Goal: Entertainment & Leisure: Consume media (video, audio)

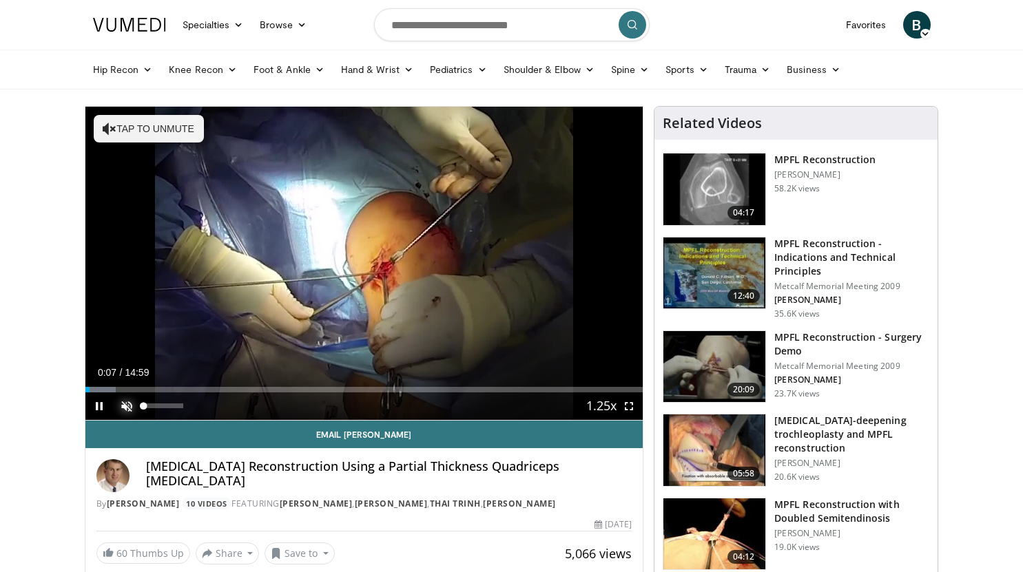
click at [127, 407] on span "Video Player" at bounding box center [127, 407] width 28 height 28
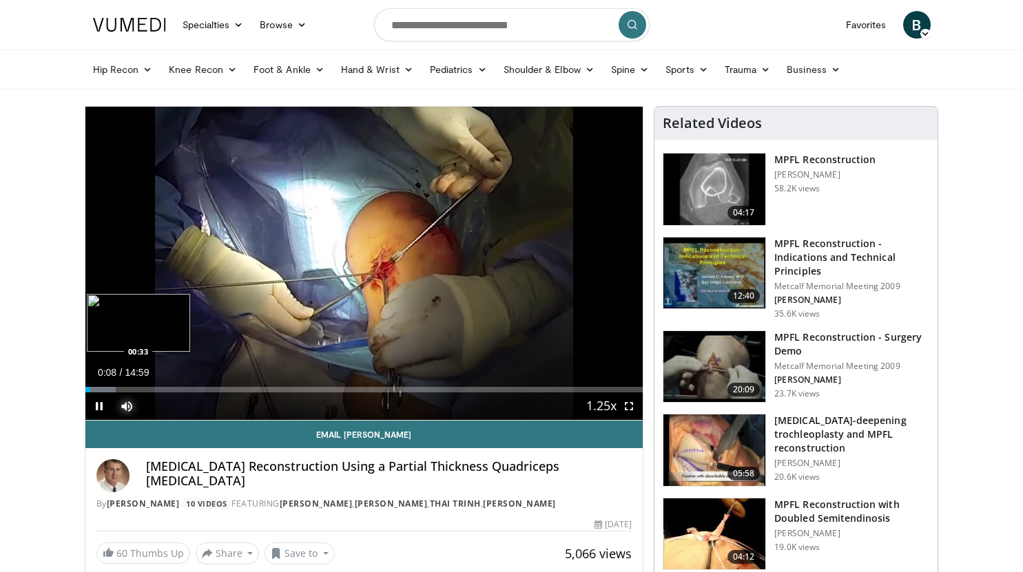
click at [106, 390] on div "Loaded : 5.50% 00:08 00:33" at bounding box center [364, 390] width 558 height 6
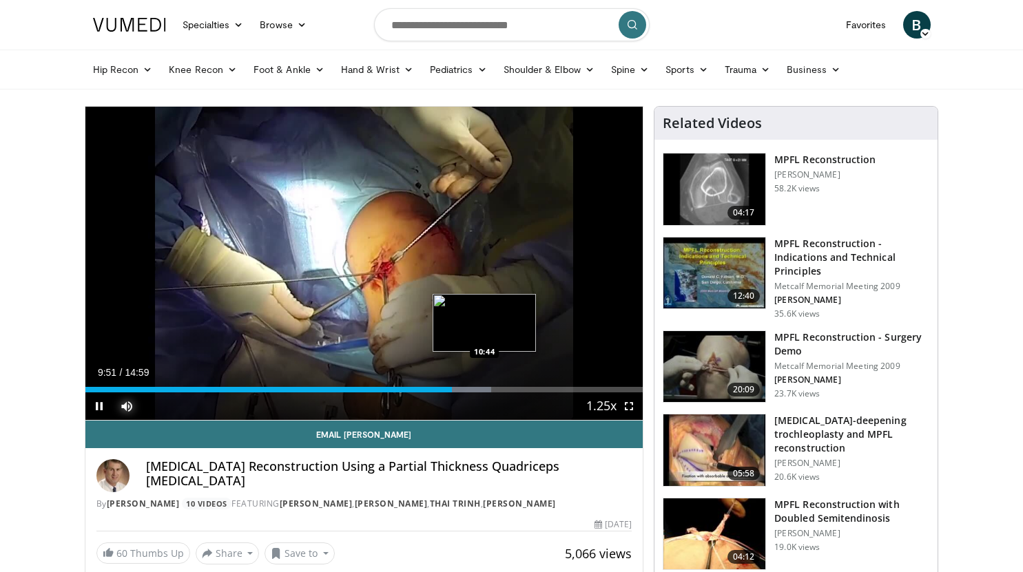
click at [486, 382] on div "Loaded : 72.75% 09:51 10:44" at bounding box center [364, 386] width 558 height 13
click at [504, 380] on div "Loaded : 73.85% 10:49 11:16" at bounding box center [364, 386] width 558 height 13
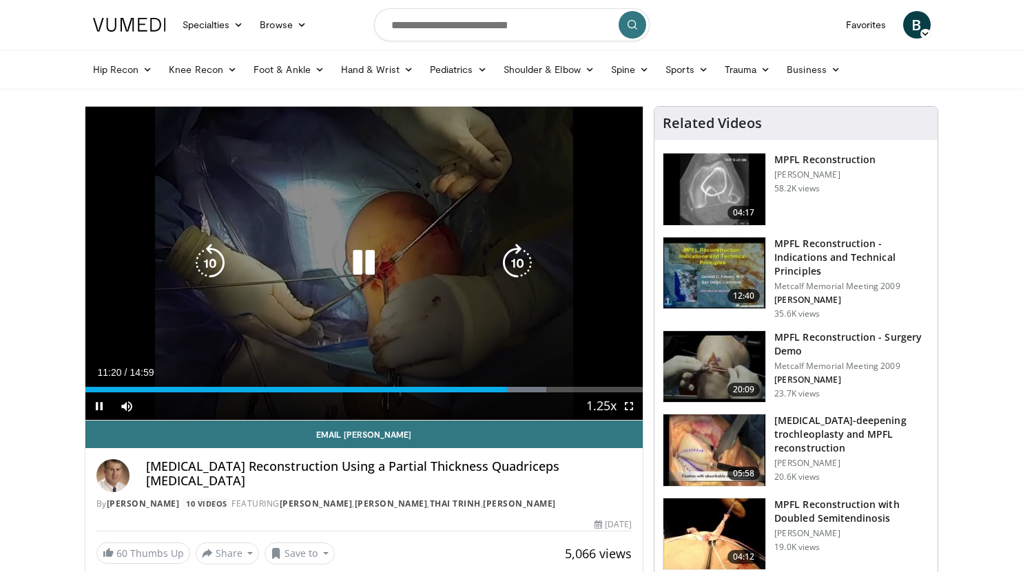
click at [371, 266] on icon "Video Player" at bounding box center [363, 263] width 39 height 39
click at [373, 262] on icon "Video Player" at bounding box center [363, 263] width 39 height 39
